Goal: Transaction & Acquisition: Purchase product/service

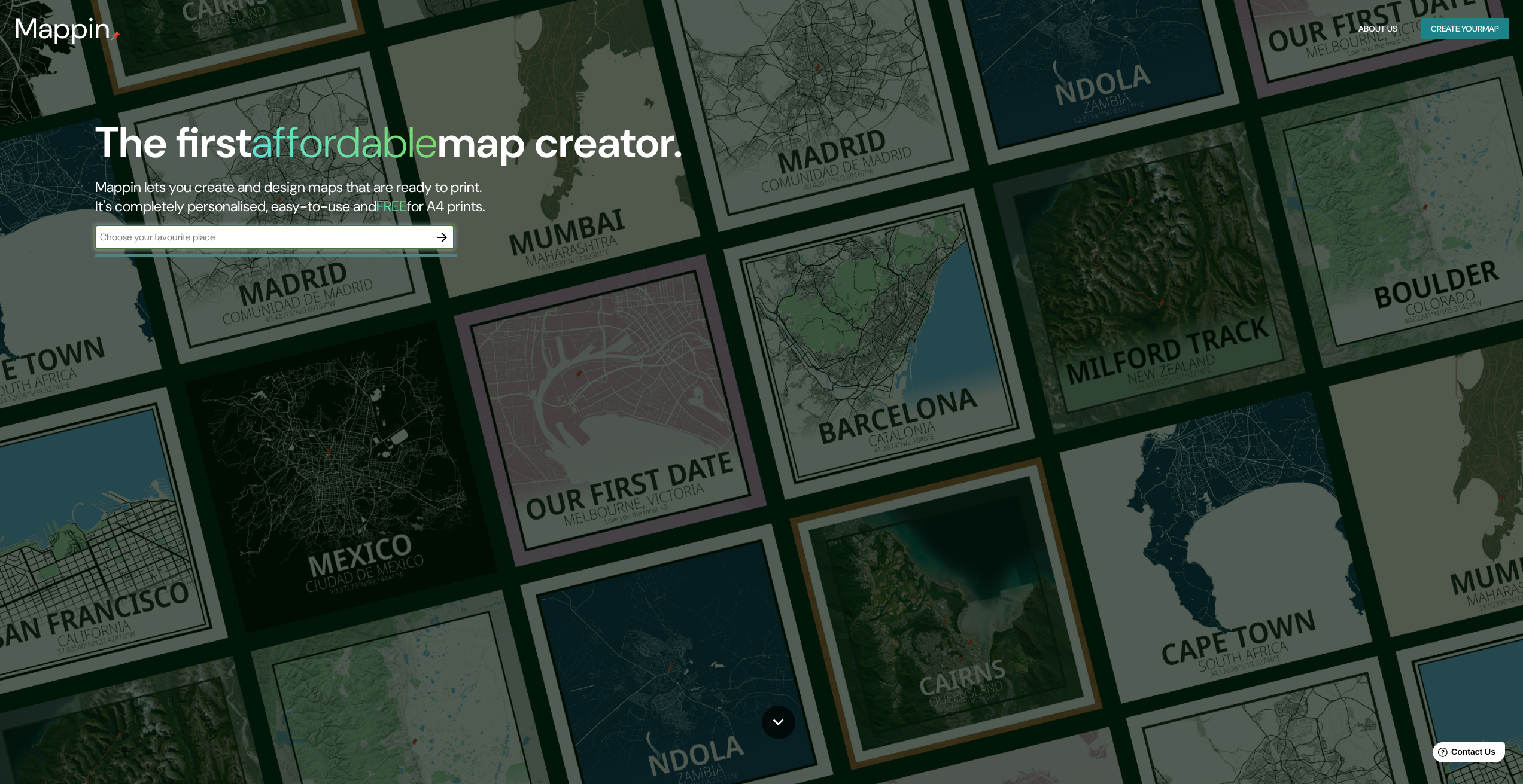
click at [247, 229] on div "​" at bounding box center [275, 237] width 359 height 24
click at [262, 236] on input "text" at bounding box center [263, 237] width 335 height 14
type input "[GEOGRAPHIC_DATA]"
click at [445, 240] on icon "button" at bounding box center [442, 238] width 14 height 14
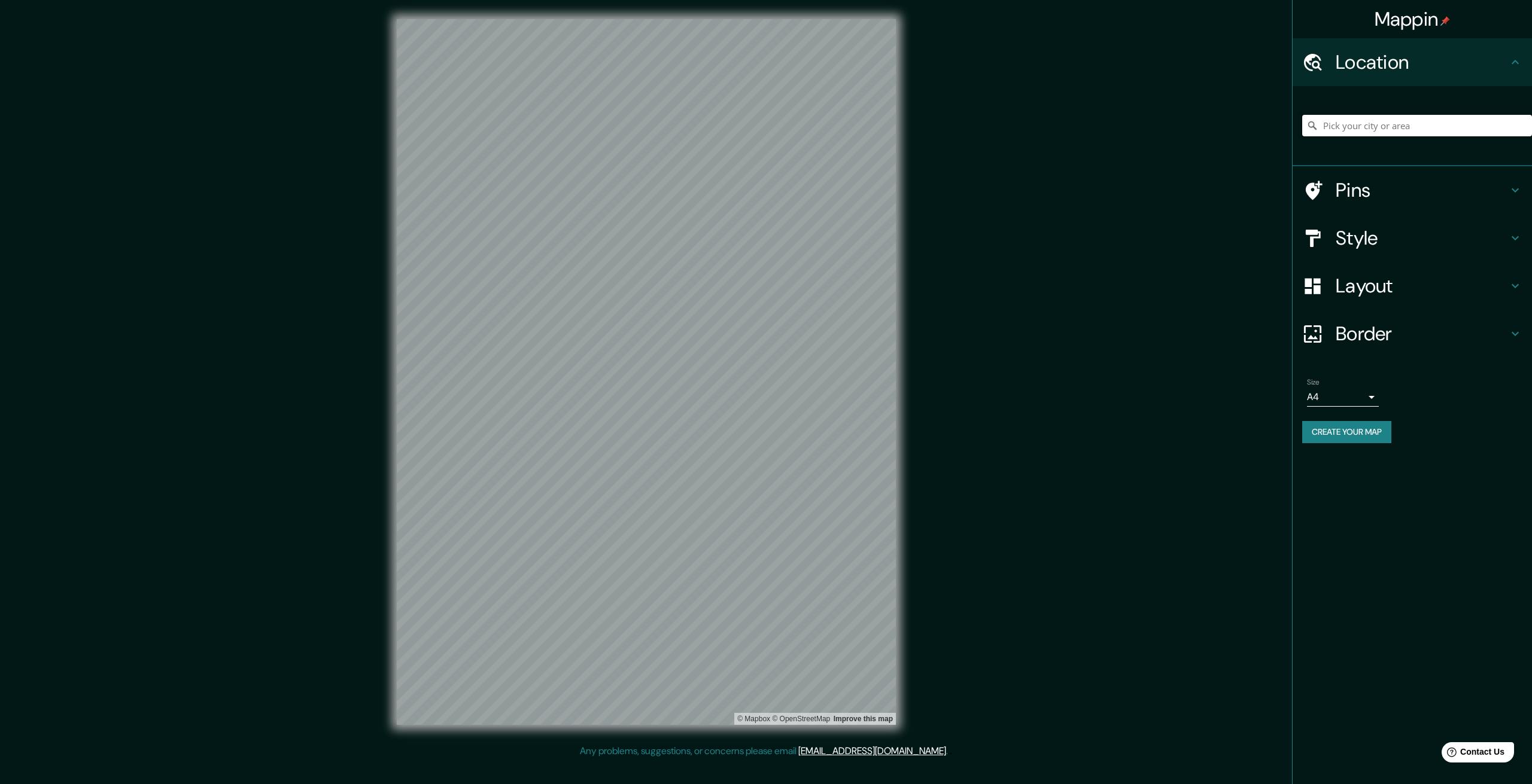
click at [1368, 129] on input "Pick your city or area" at bounding box center [1417, 125] width 230 height 21
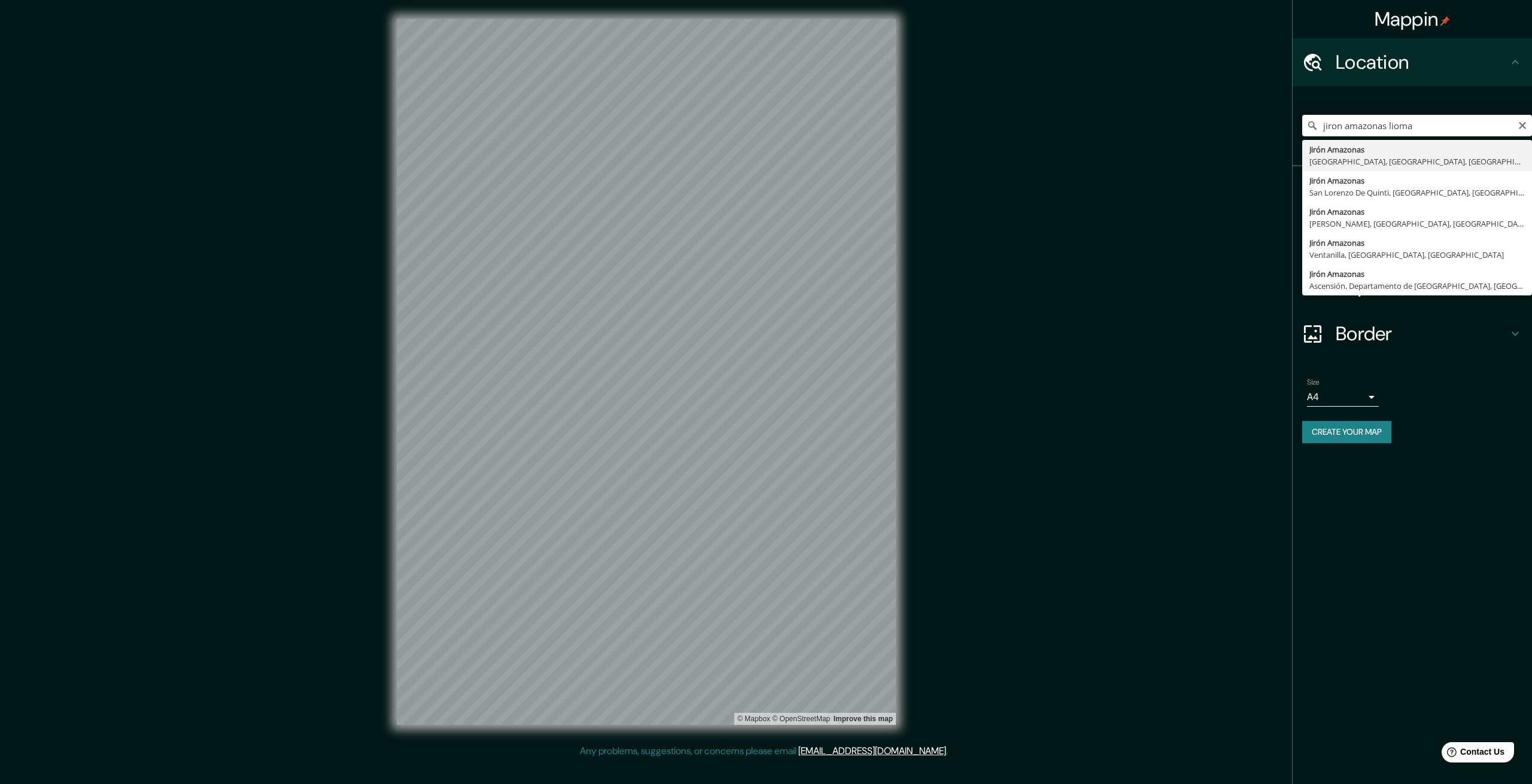
type input "Jirón Amazonas, [GEOGRAPHIC_DATA], [GEOGRAPHIC_DATA], [GEOGRAPHIC_DATA]"
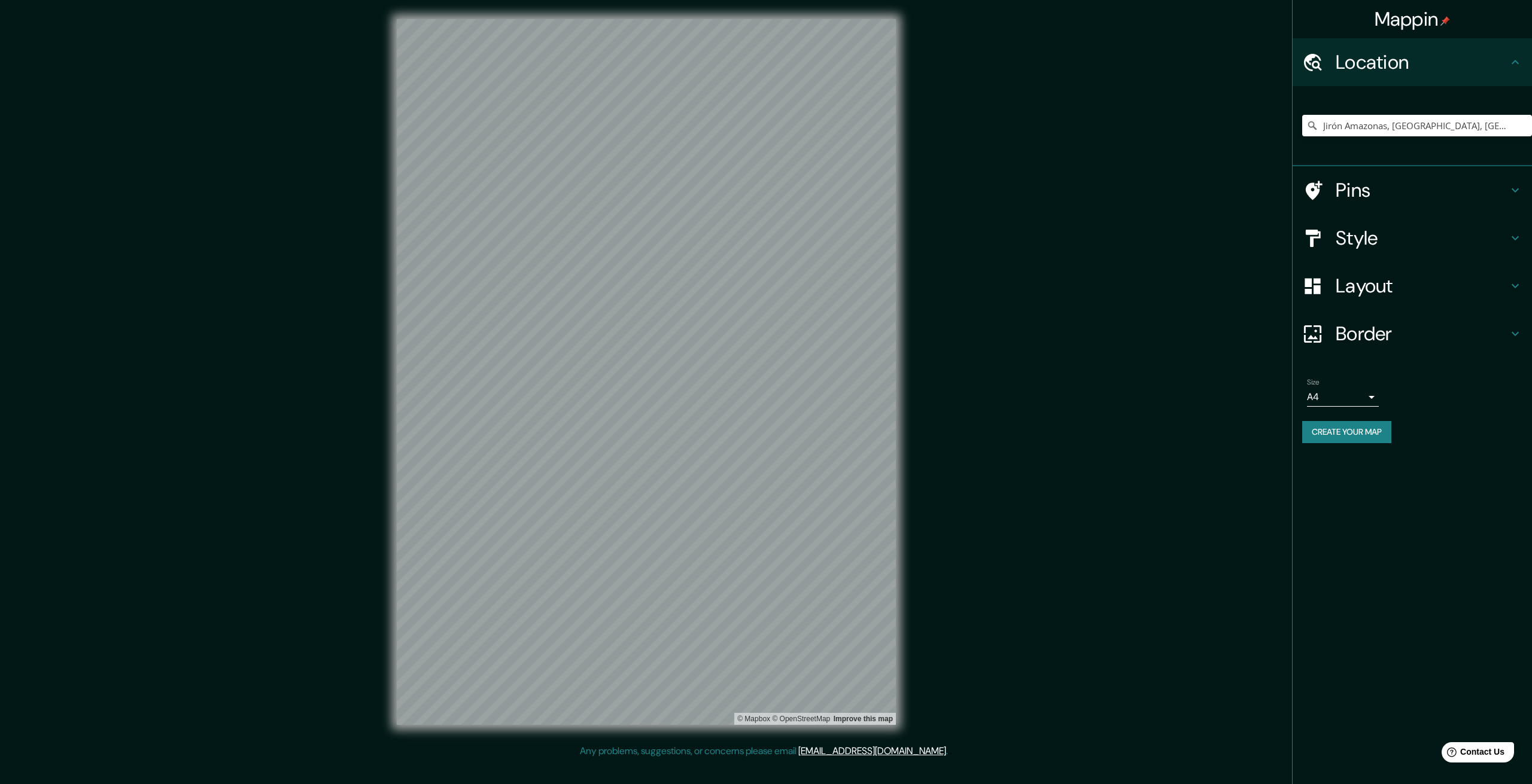
click at [1378, 234] on h4 "Style" at bounding box center [1422, 238] width 172 height 24
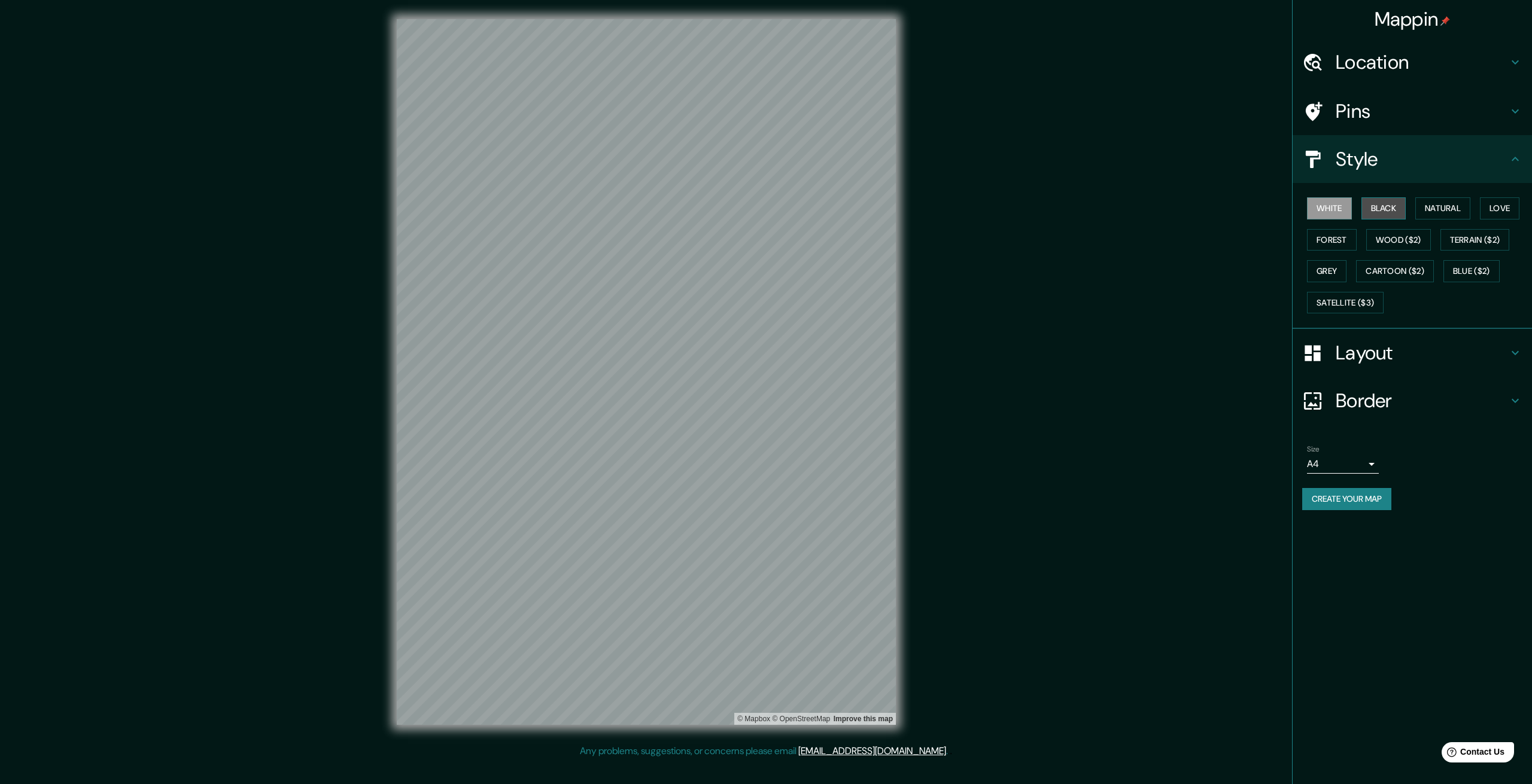
click at [1378, 201] on button "Black" at bounding box center [1384, 208] width 45 height 22
click at [1362, 361] on h4 "Layout" at bounding box center [1422, 352] width 172 height 24
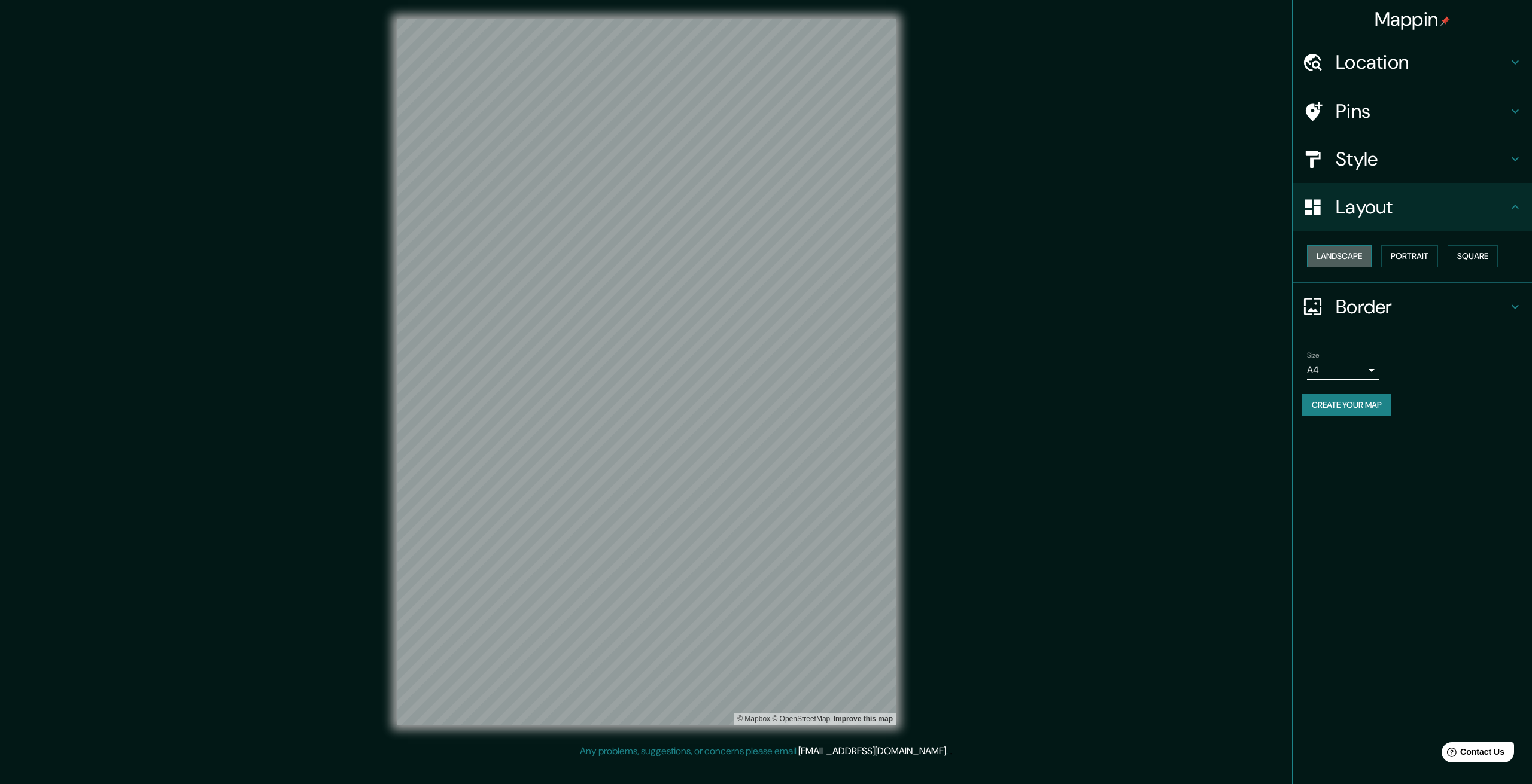
click at [1332, 253] on button "Landscape" at bounding box center [1339, 256] width 64 height 22
